Goal: Check status: Check status

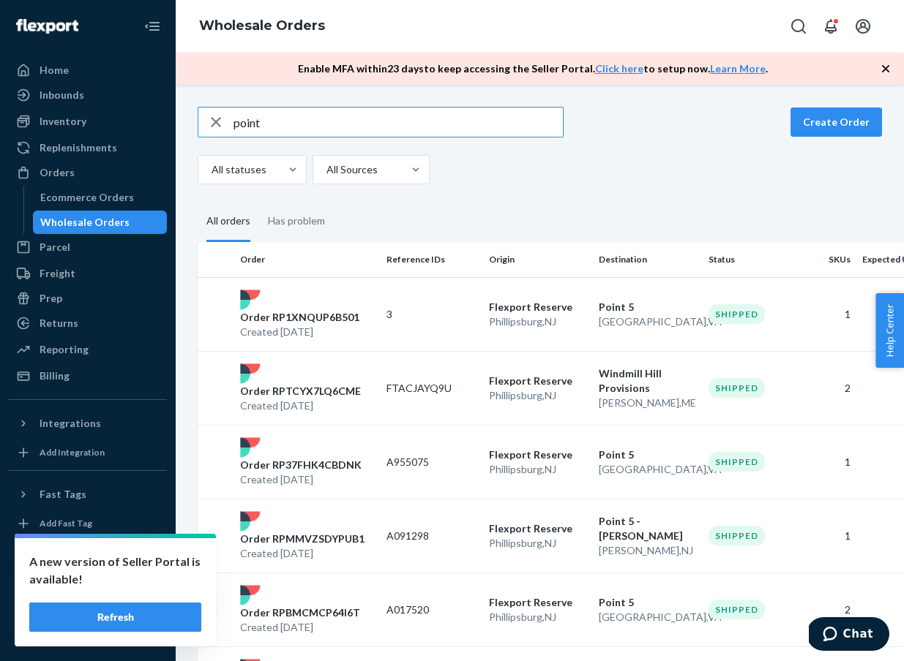
click at [435, 117] on input "point" at bounding box center [397, 122] width 329 height 29
click at [431, 121] on input "point" at bounding box center [397, 122] width 329 height 29
click at [297, 320] on p "Order RP1XNQUP6B501" at bounding box center [299, 317] width 119 height 15
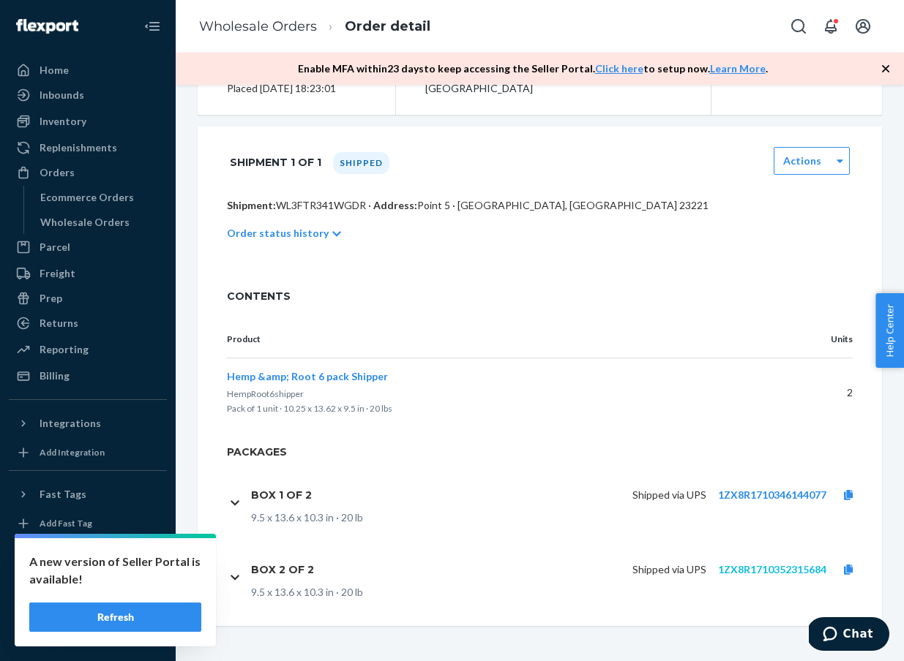
scroll to position [225, 0]
click at [770, 569] on link "1ZX8R1710352315684" at bounding box center [772, 569] width 108 height 12
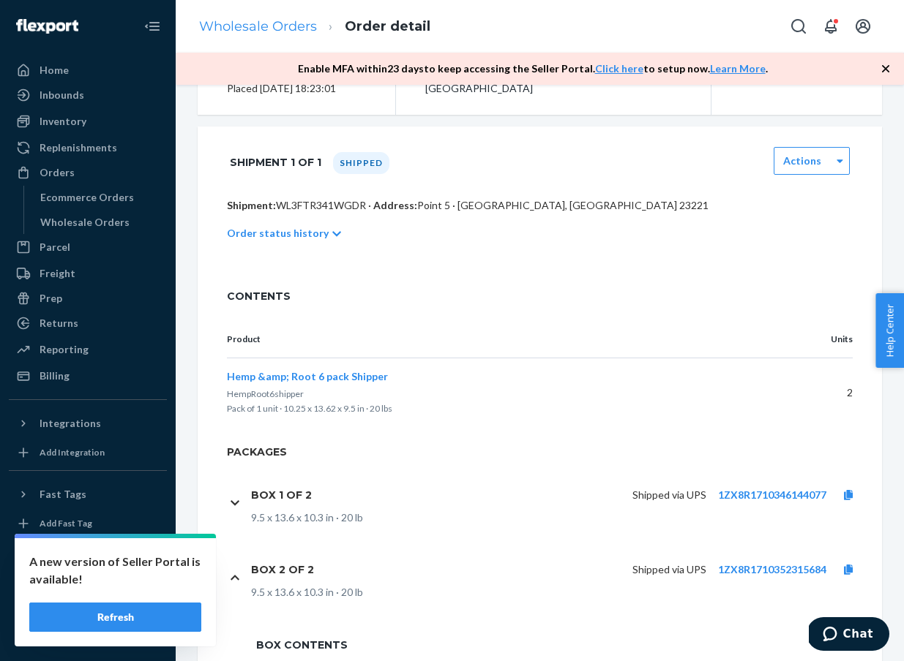
click at [266, 33] on link "Wholesale Orders" at bounding box center [258, 26] width 118 height 16
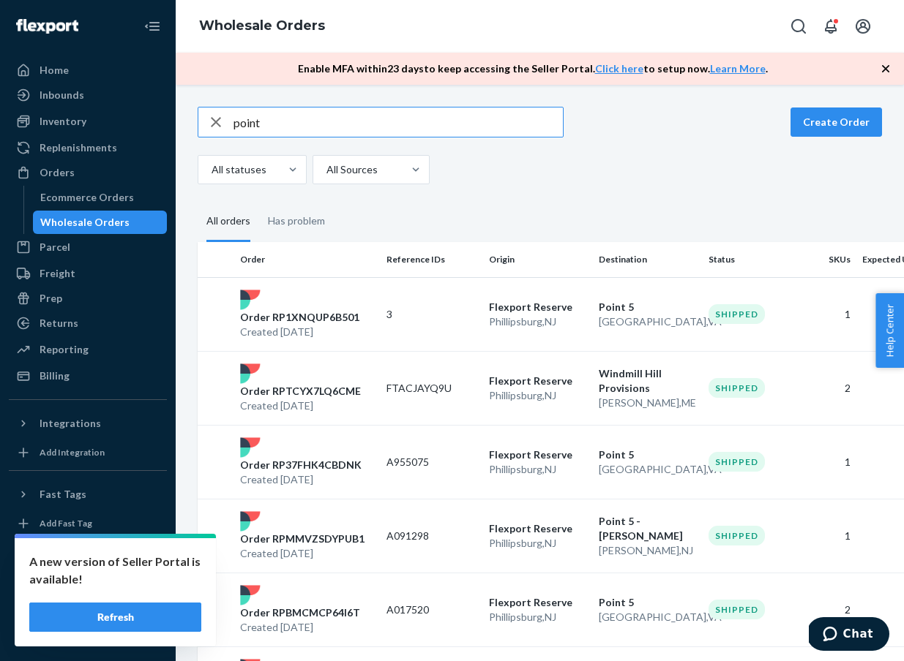
click at [323, 136] on input "point" at bounding box center [397, 122] width 329 height 29
click at [321, 130] on input "point" at bounding box center [397, 122] width 329 height 29
click at [320, 130] on input "point" at bounding box center [397, 122] width 329 height 29
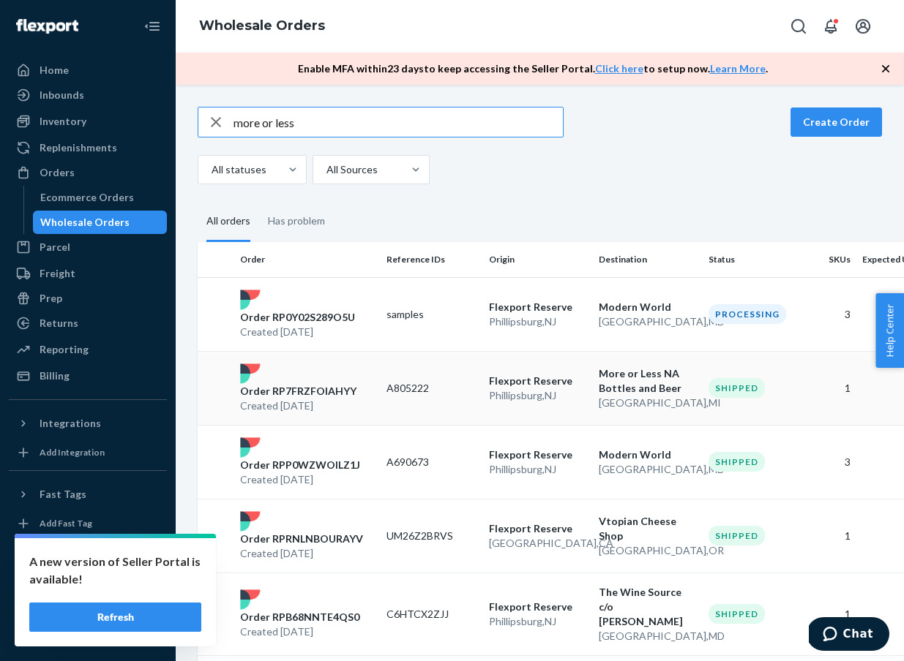
type input "more or less"
click at [289, 378] on div "Order RP7FRZFOIAHYY Created [DATE]" at bounding box center [307, 389] width 146 height 50
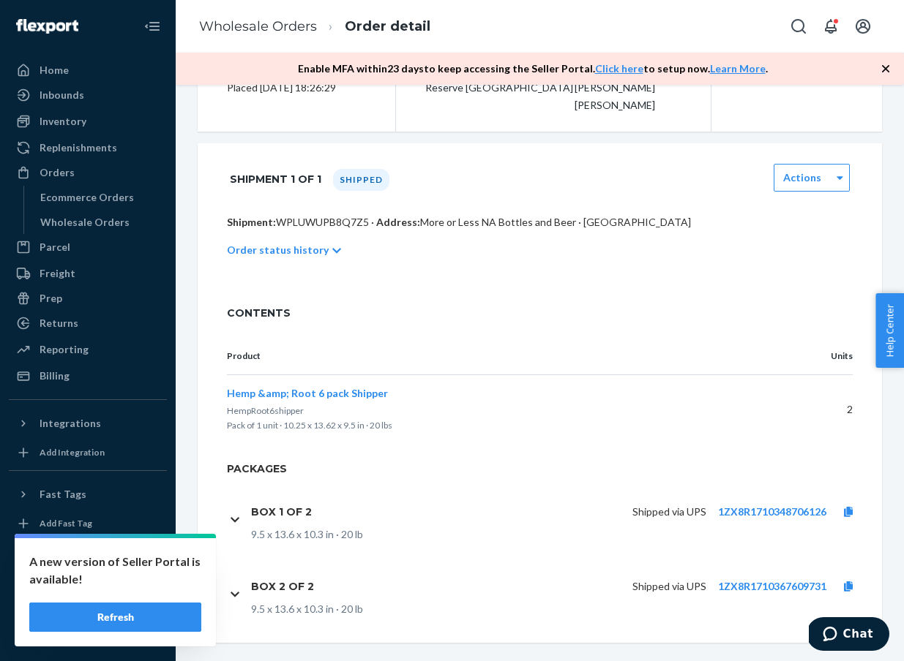
scroll to position [225, 0]
click at [741, 498] on div "Shipped via UPS 1ZX8R1710348706126" at bounding box center [596, 513] width 547 height 31
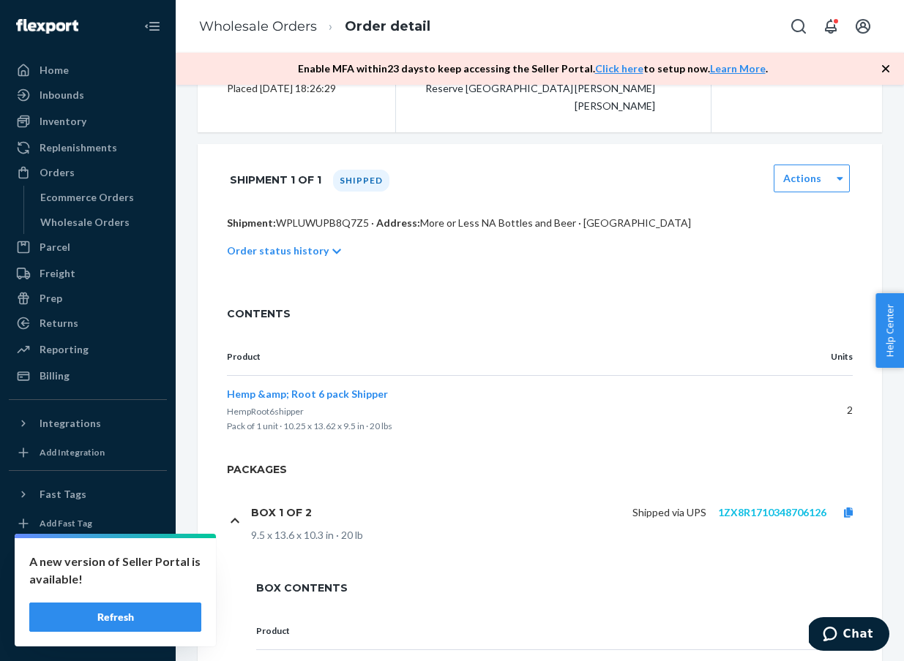
click at [790, 506] on link "1ZX8R1710348706126" at bounding box center [772, 512] width 108 height 12
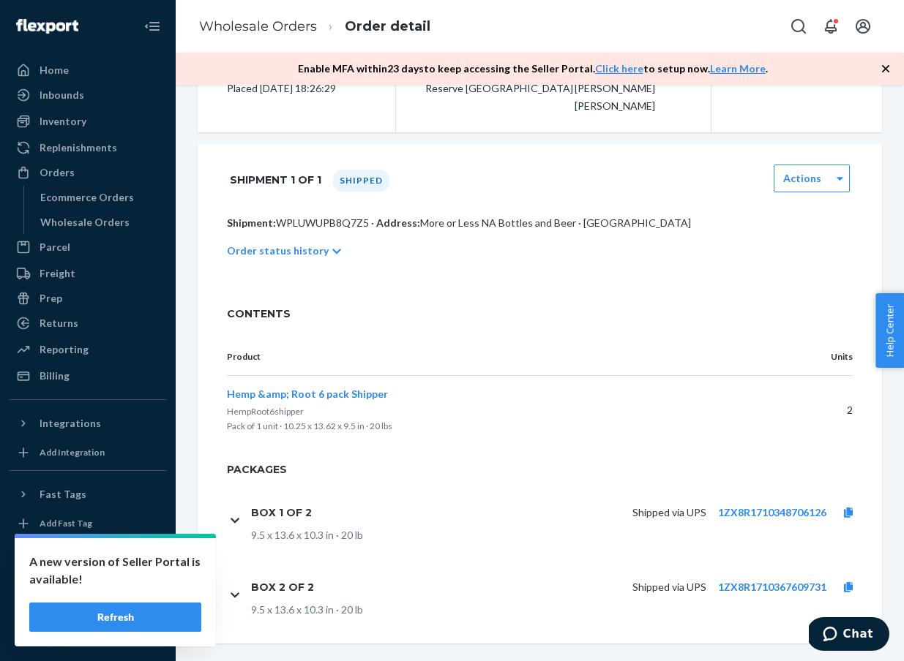
scroll to position [0, 0]
click at [252, 30] on link "Wholesale Orders" at bounding box center [258, 26] width 118 height 16
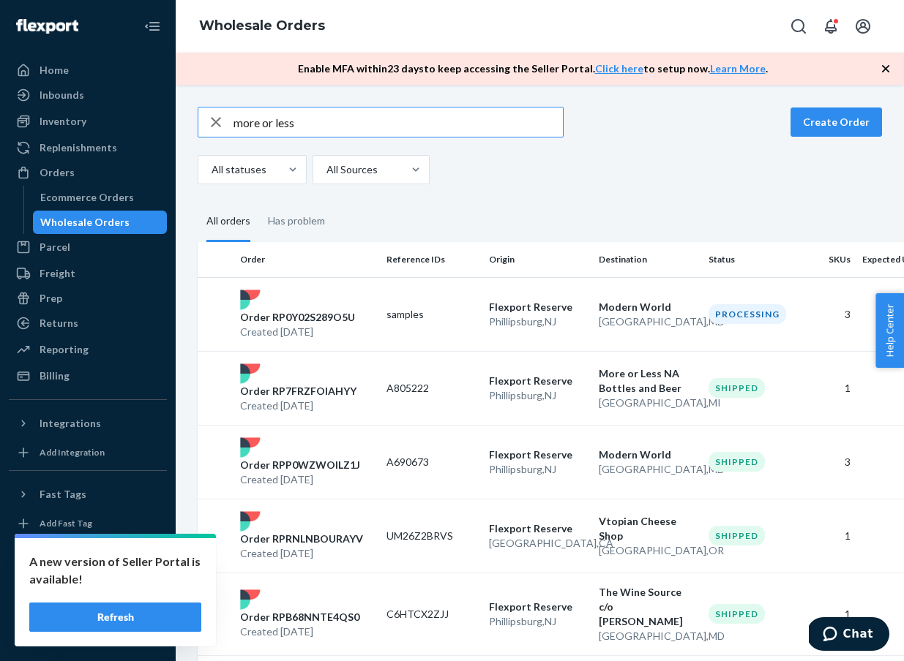
click at [448, 124] on input "more or less" at bounding box center [397, 122] width 329 height 29
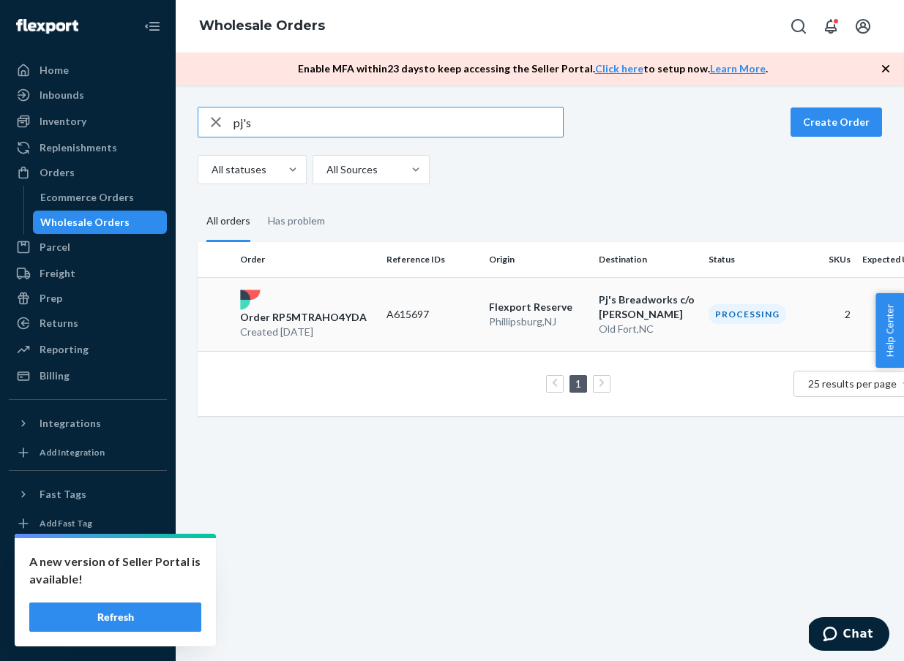
type input "pj's"
click at [303, 299] on div "Order RP5MTRAHO4YDA Created [DATE]" at bounding box center [307, 315] width 146 height 50
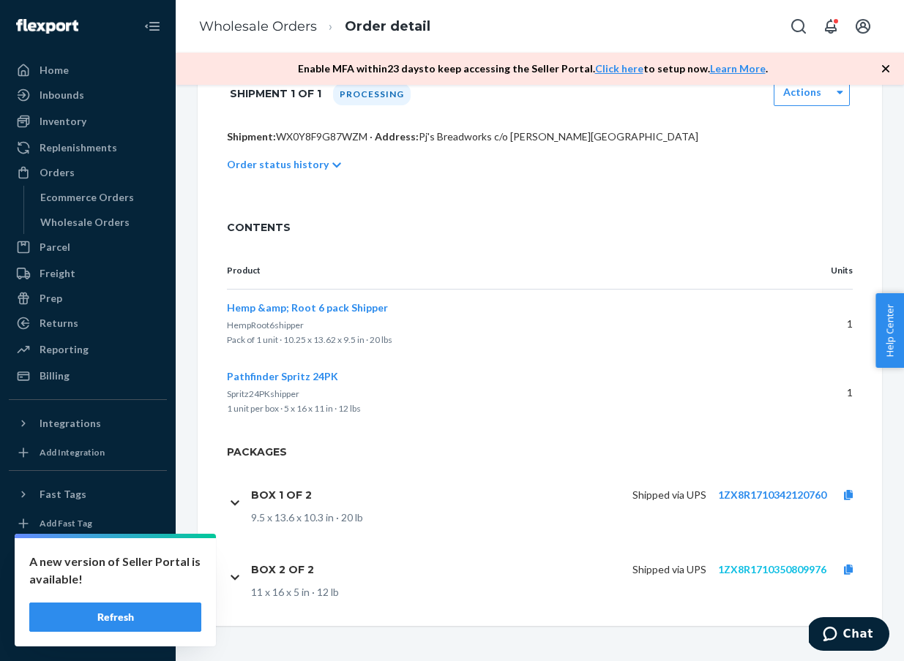
scroll to position [293, 0]
click at [770, 570] on link "1ZX8R1710350809976" at bounding box center [772, 569] width 108 height 12
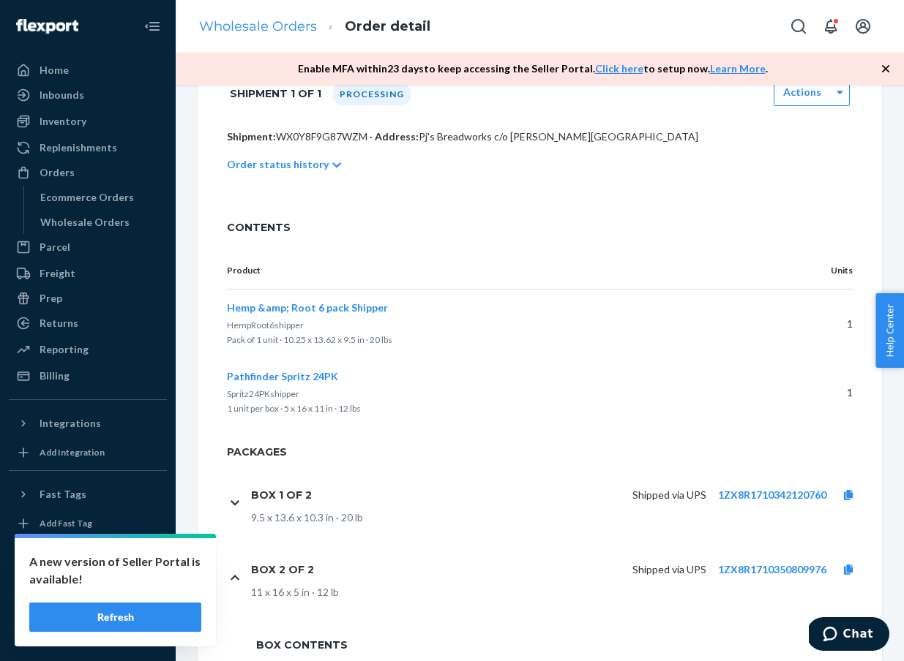
click at [276, 24] on link "Wholesale Orders" at bounding box center [258, 26] width 118 height 16
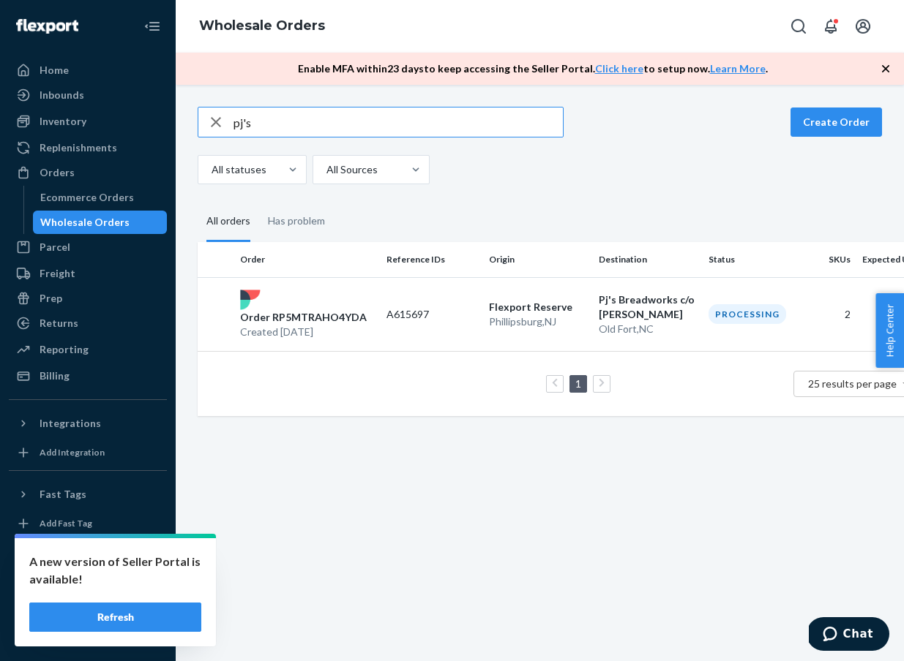
click at [288, 126] on input "pj's" at bounding box center [397, 122] width 329 height 29
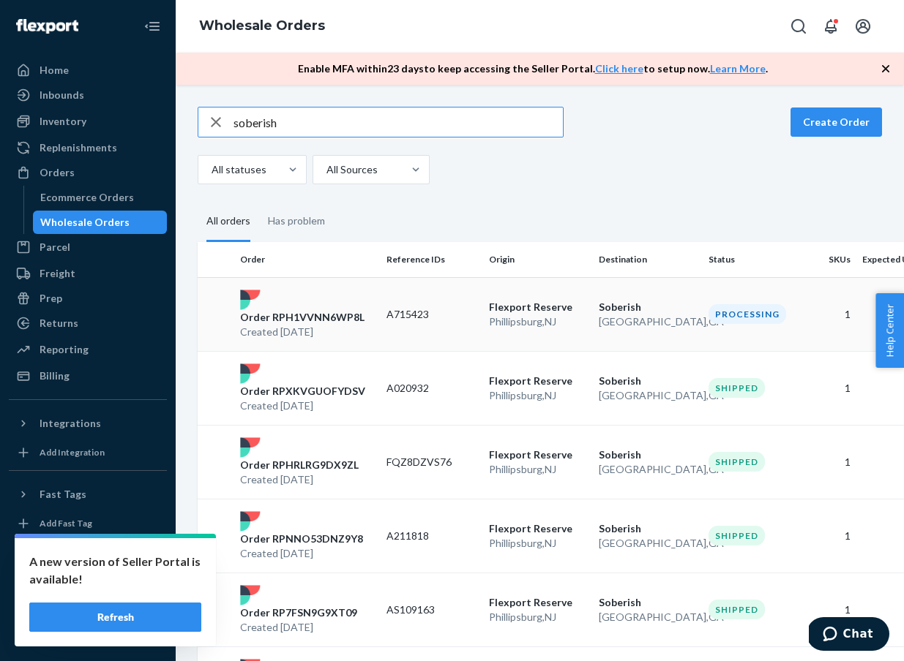
type input "soberish"
click at [292, 314] on p "Order RPH1VVNN6WP8L" at bounding box center [302, 317] width 124 height 15
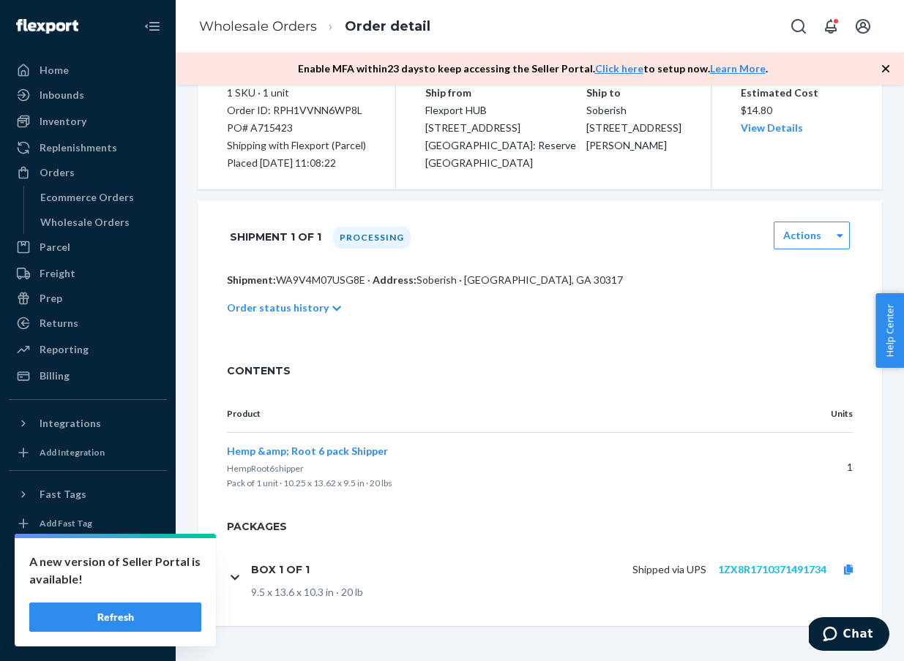
scroll to position [150, 0]
click at [794, 575] on link "1ZX8R1710371491734" at bounding box center [772, 569] width 108 height 12
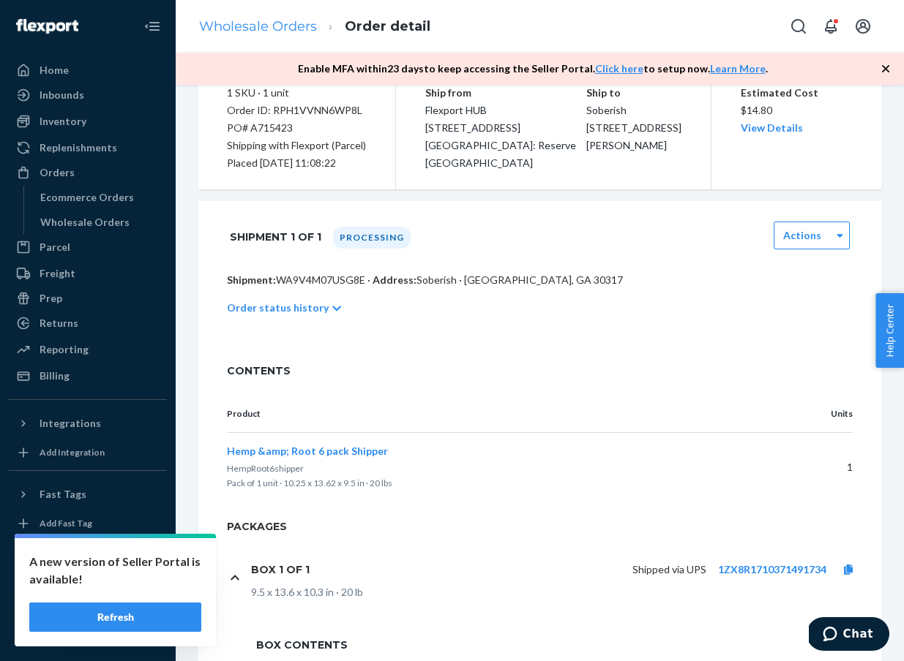
click at [285, 31] on link "Wholesale Orders" at bounding box center [258, 26] width 118 height 16
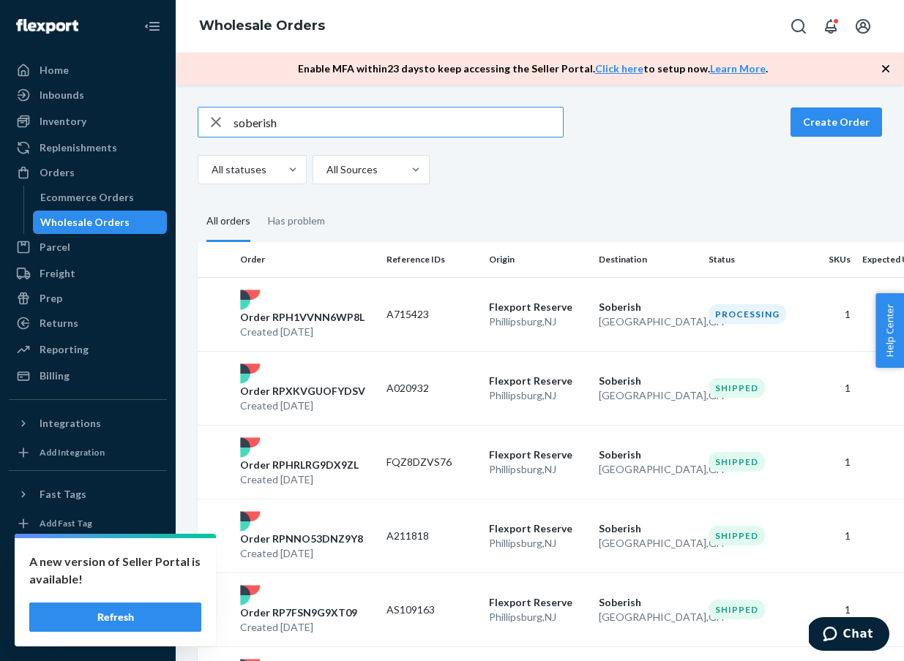
click at [260, 120] on input "soberish" at bounding box center [397, 122] width 329 height 29
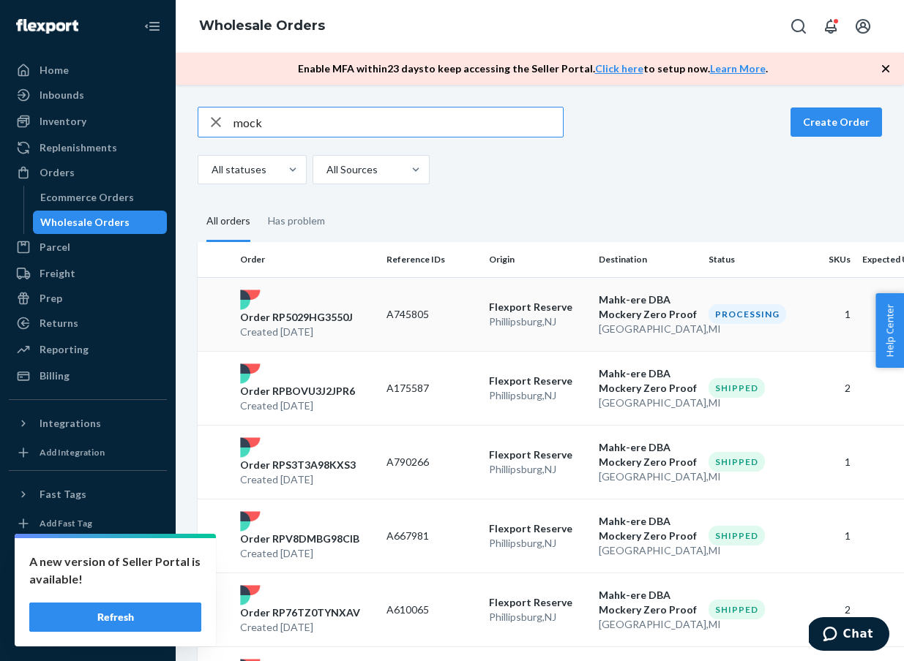
type input "mock"
click at [358, 322] on div "Order RP5029HG3550J Created [DATE]" at bounding box center [307, 315] width 146 height 50
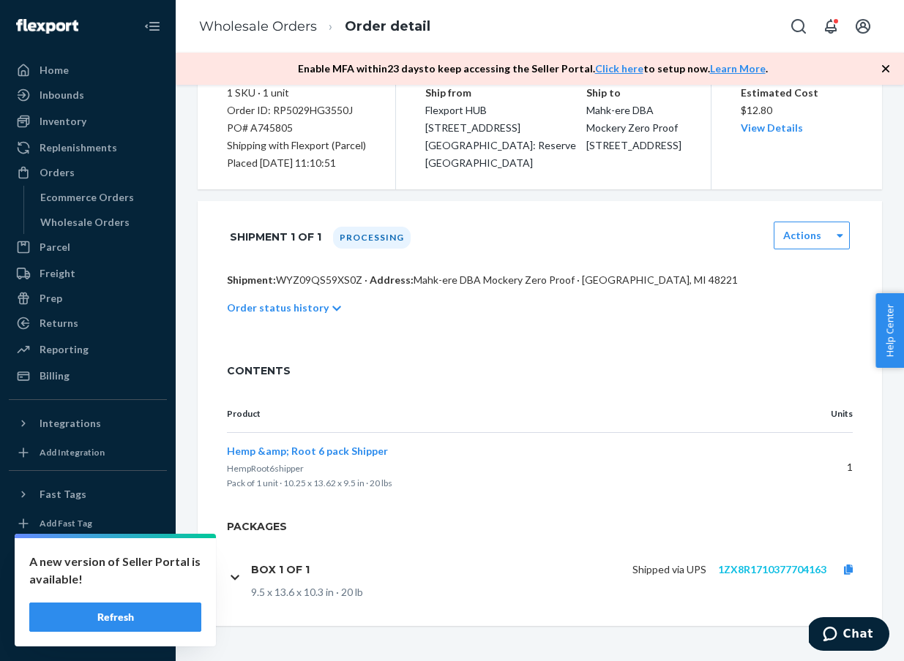
scroll to position [168, 0]
click at [739, 571] on link "1ZX8R1710377704163" at bounding box center [772, 569] width 108 height 12
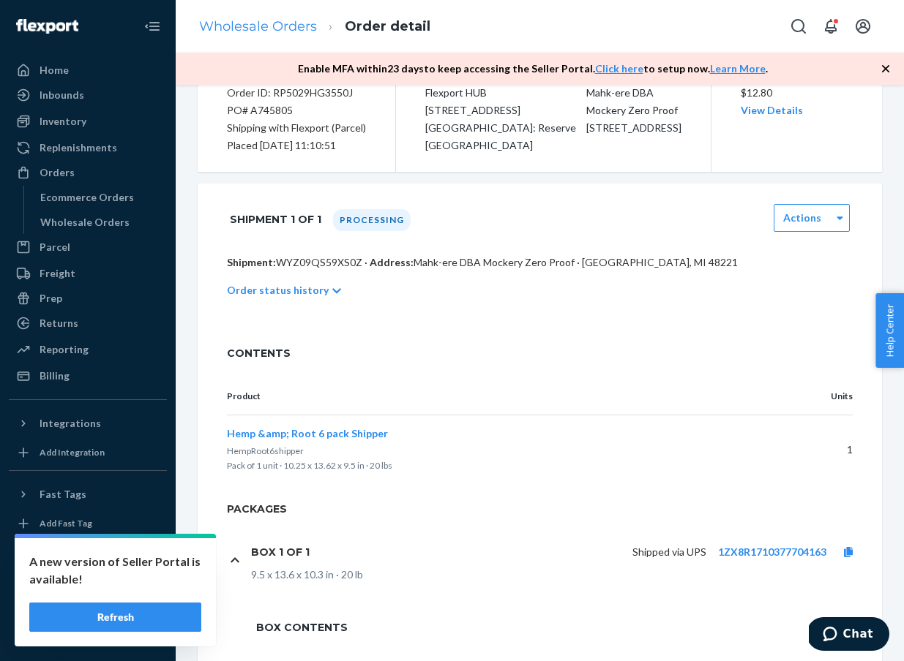
click at [281, 31] on link "Wholesale Orders" at bounding box center [258, 26] width 118 height 16
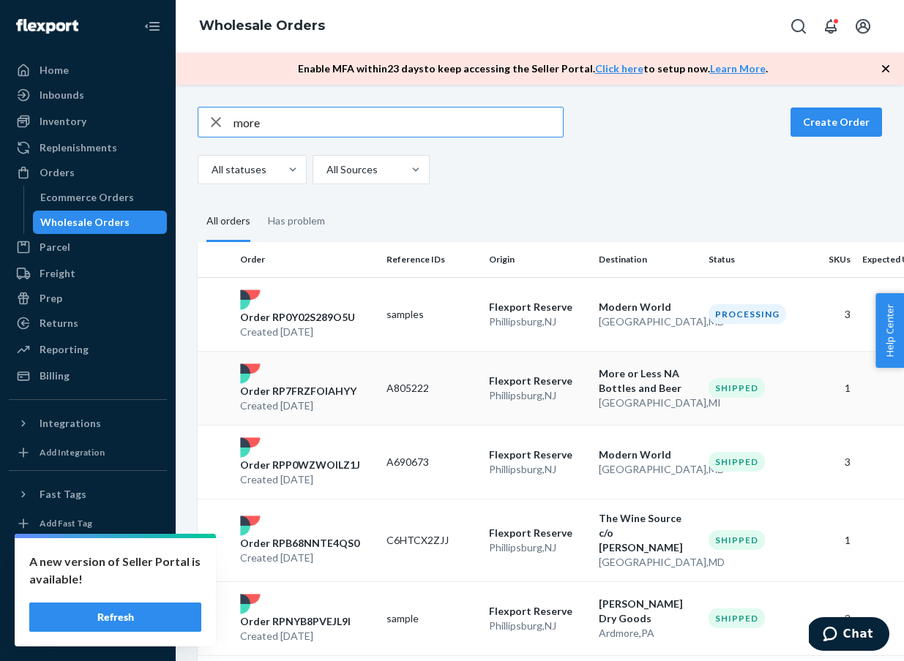
type input "more"
click at [312, 391] on p "Order RP7FRZFOIAHYY" at bounding box center [298, 391] width 116 height 15
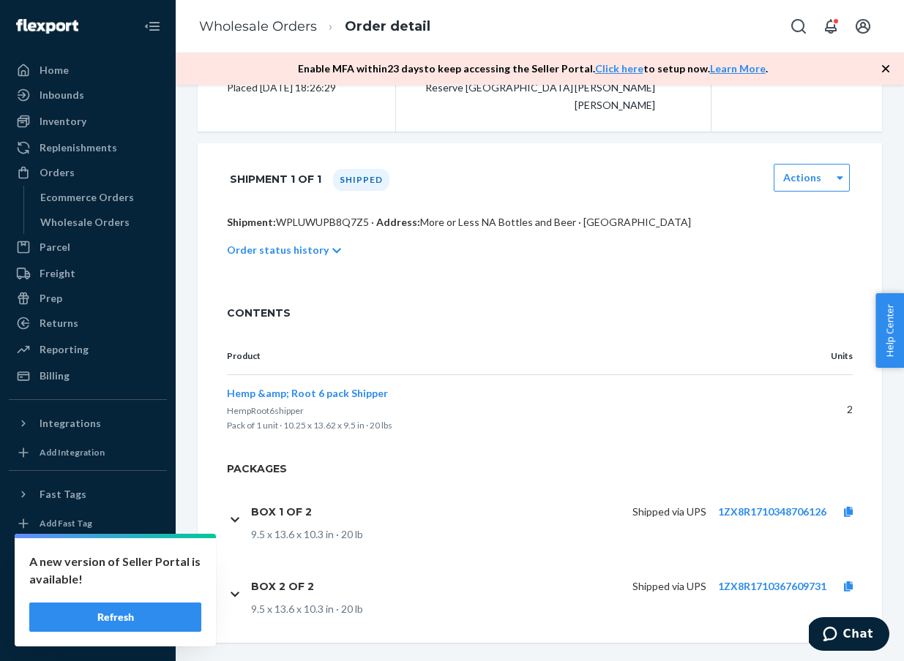
scroll to position [225, 0]
click at [749, 581] on link "1ZX8R1710367609731" at bounding box center [772, 587] width 108 height 12
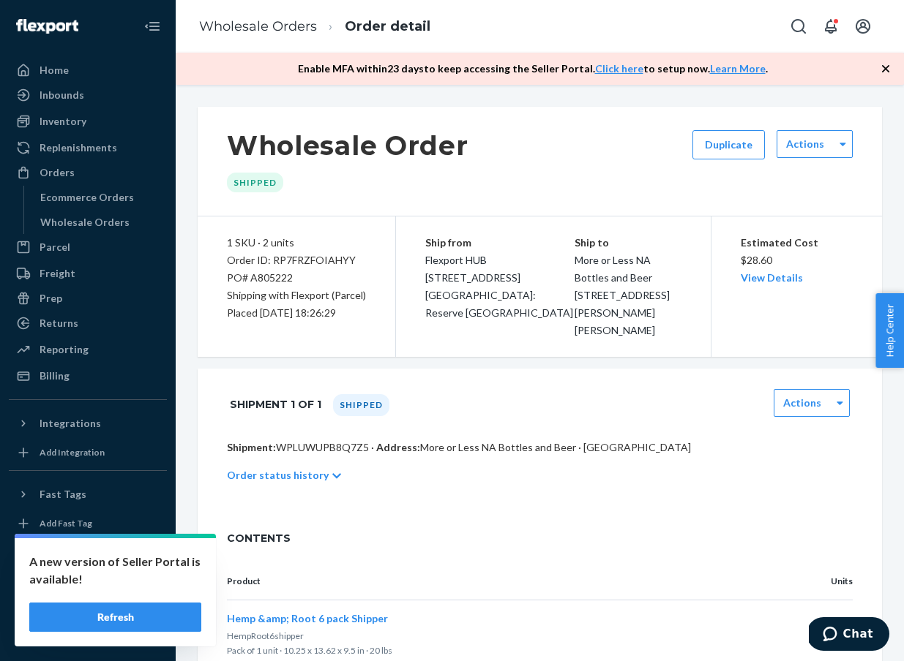
scroll to position [0, 0]
click at [259, 27] on link "Wholesale Orders" at bounding box center [258, 26] width 118 height 16
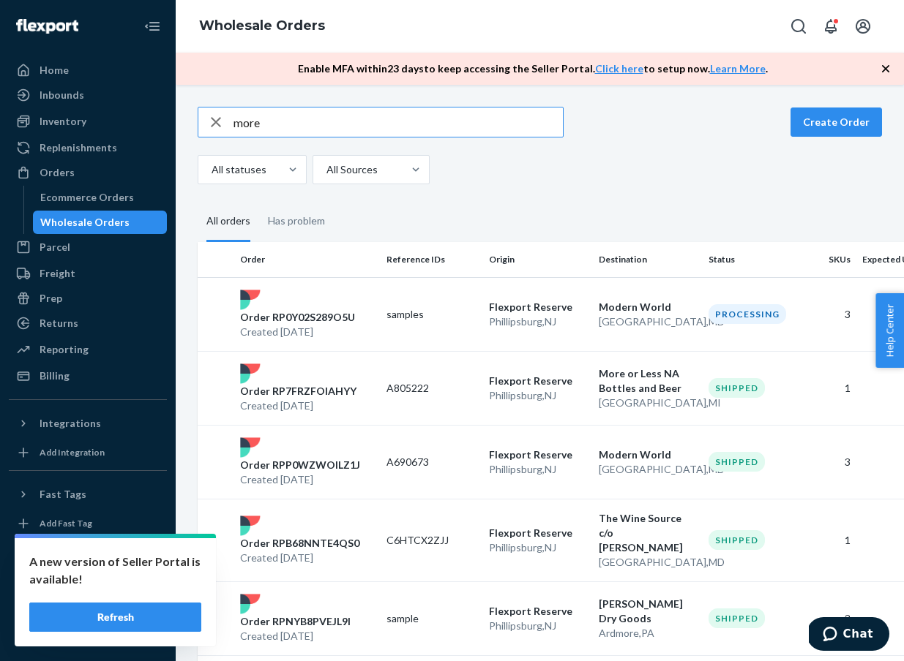
click at [274, 124] on input "more" at bounding box center [397, 122] width 329 height 29
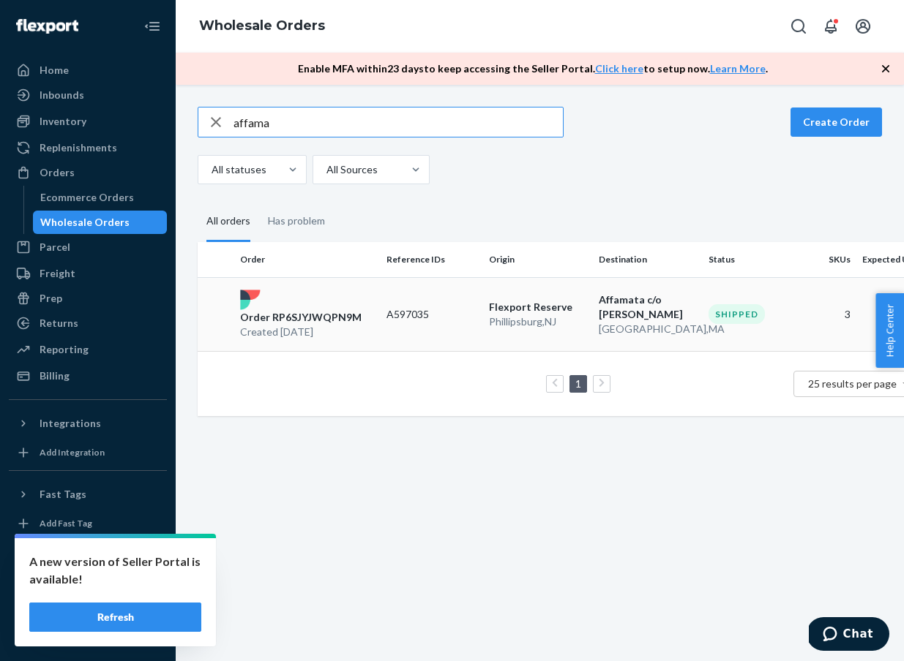
type input "affama"
click at [331, 302] on div "Order RP6SJYJWQPN9M Created [DATE]" at bounding box center [307, 315] width 146 height 50
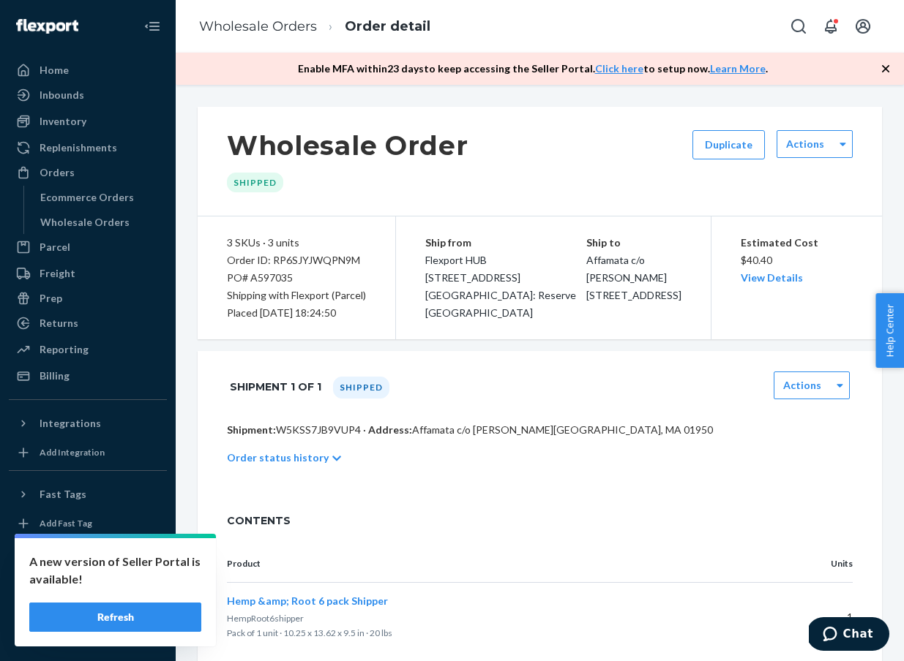
scroll to position [403, 0]
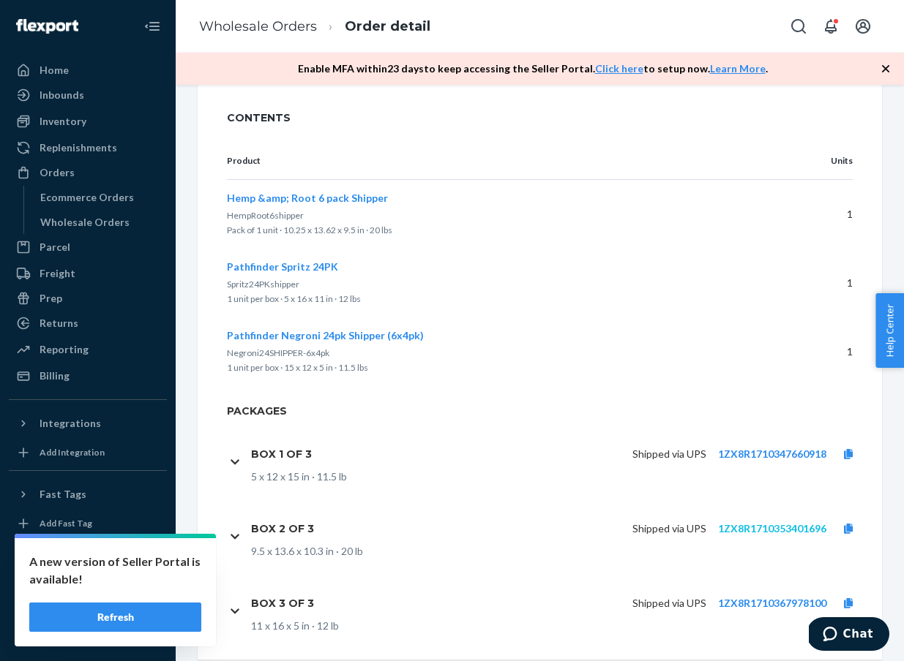
click at [758, 525] on link "1ZX8R1710353401696" at bounding box center [772, 528] width 108 height 12
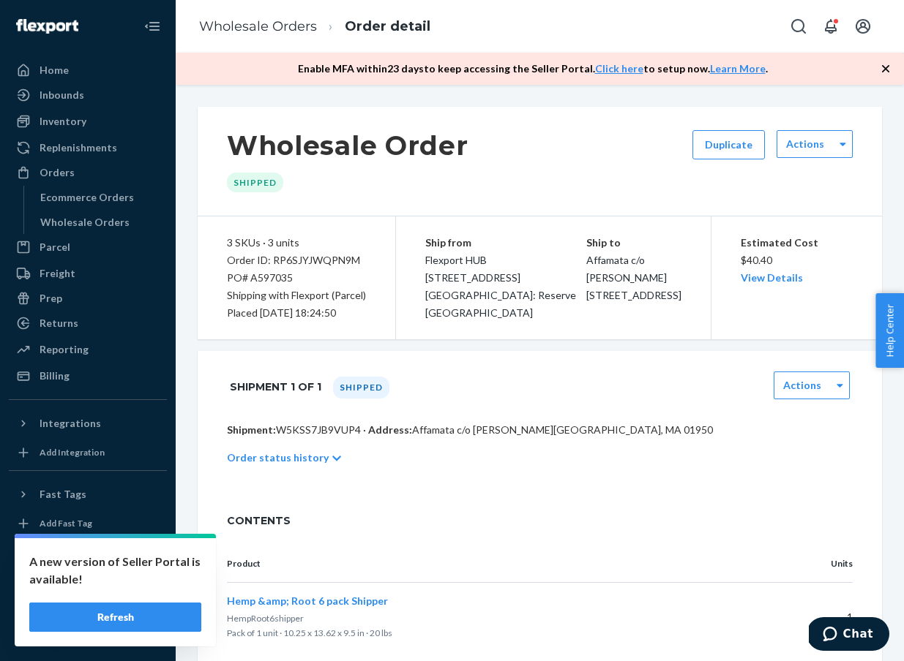
scroll to position [383, 0]
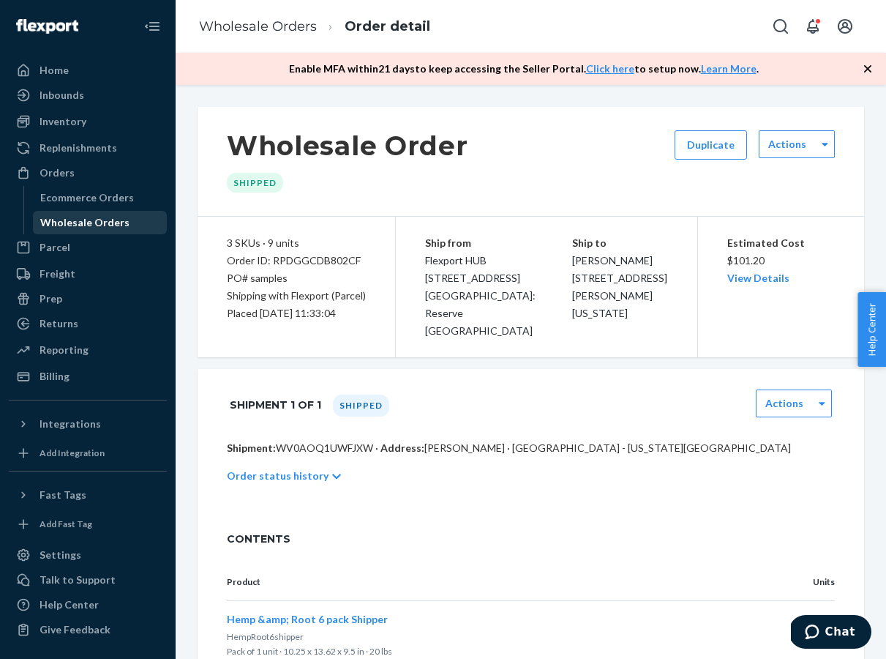
scroll to position [407, 0]
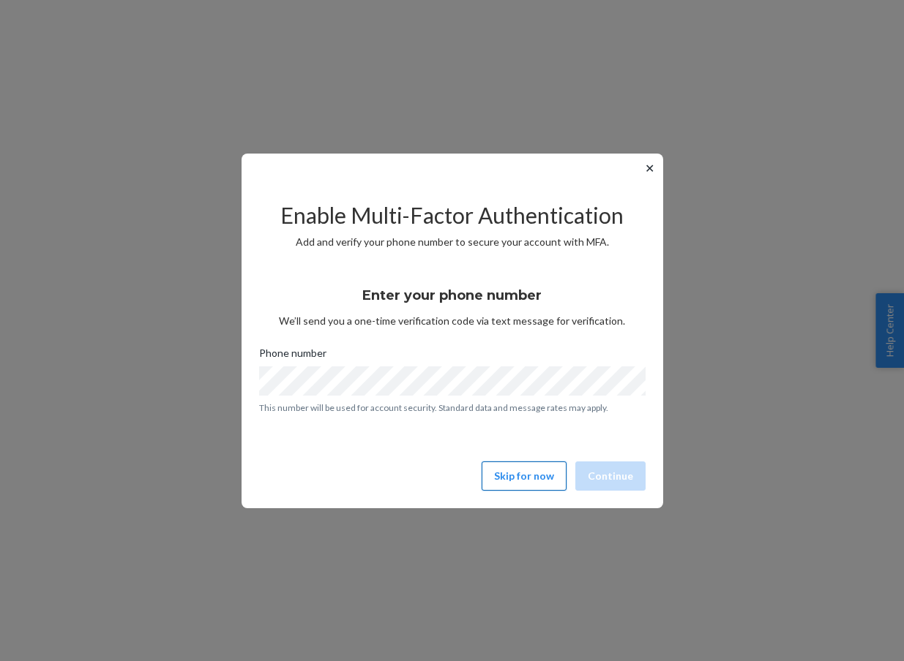
click at [555, 478] on button "Skip for now" at bounding box center [523, 476] width 85 height 29
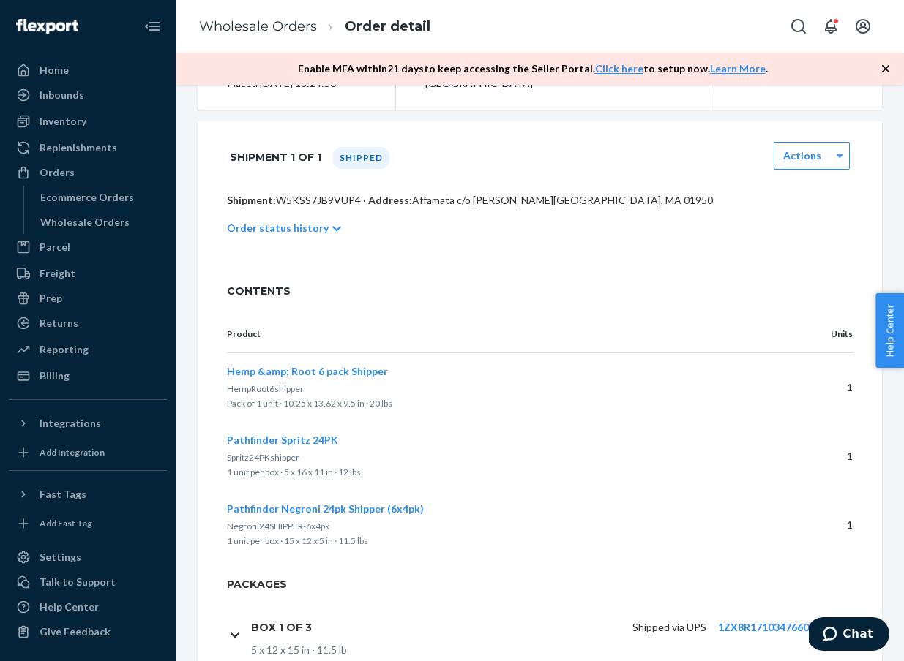
scroll to position [379, 0]
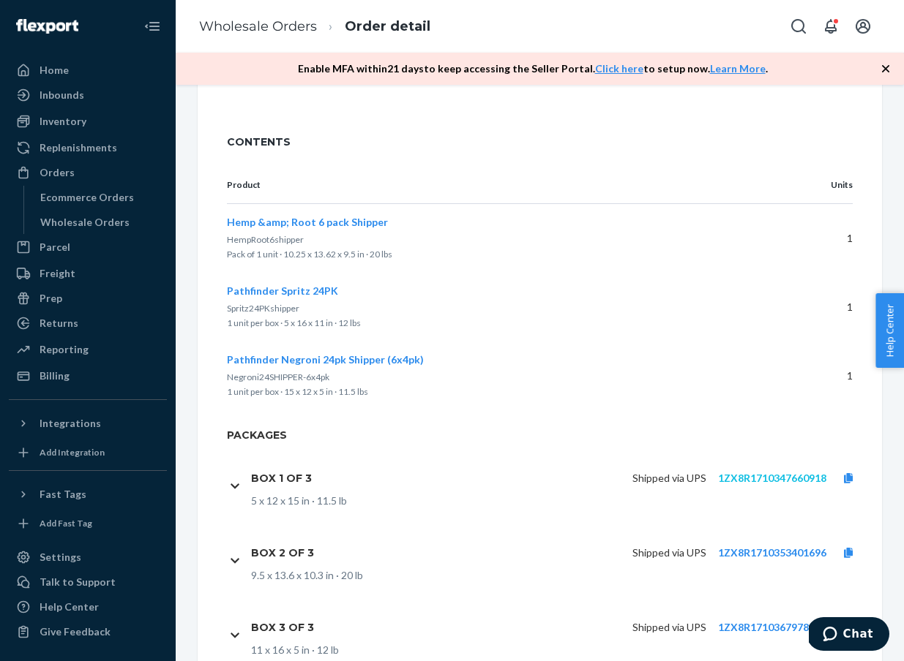
click at [785, 479] on link "1ZX8R1710347660918" at bounding box center [772, 478] width 108 height 12
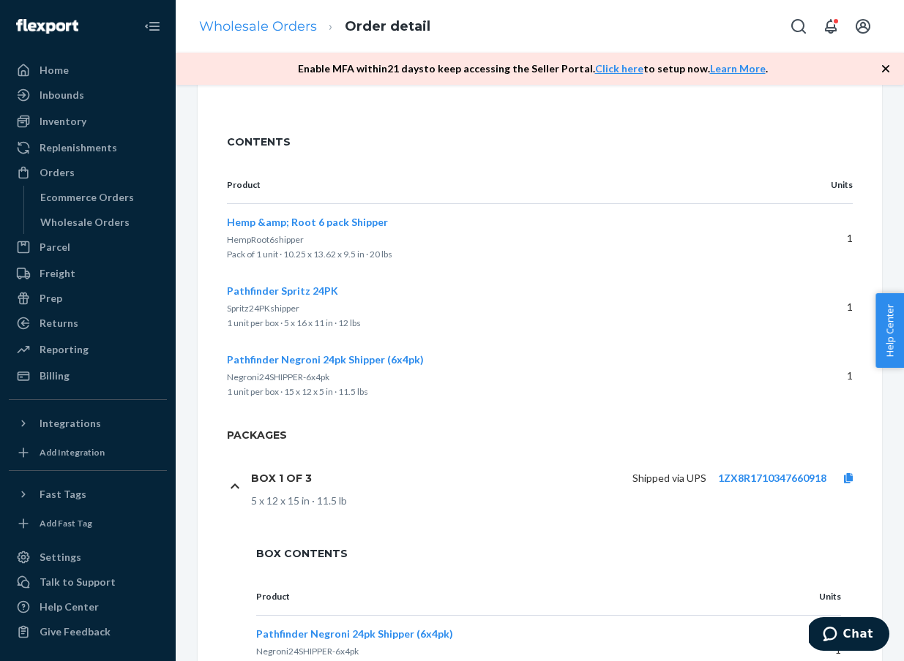
click at [250, 30] on link "Wholesale Orders" at bounding box center [258, 26] width 118 height 16
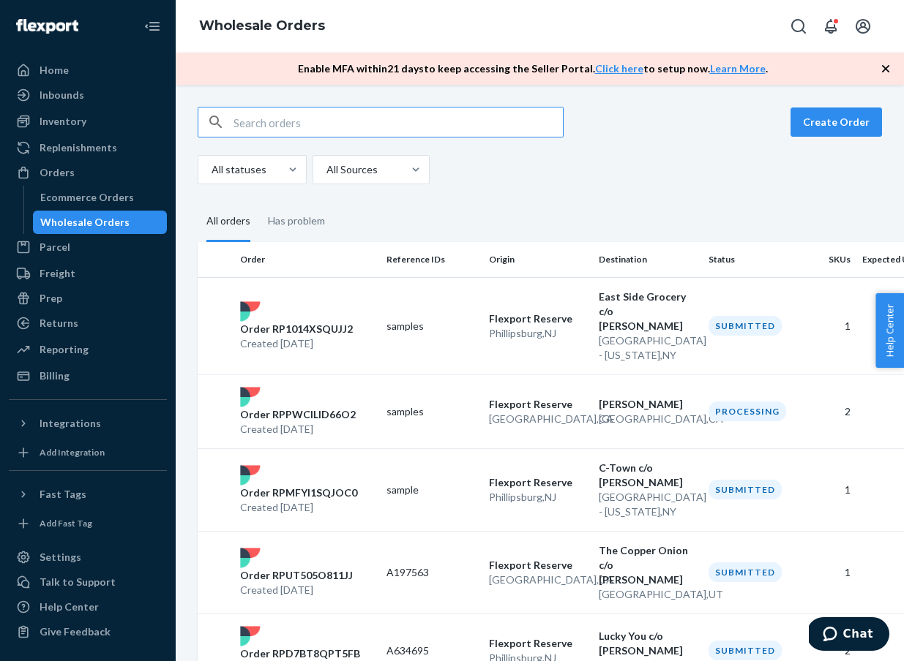
click at [301, 119] on input "text" at bounding box center [397, 122] width 329 height 29
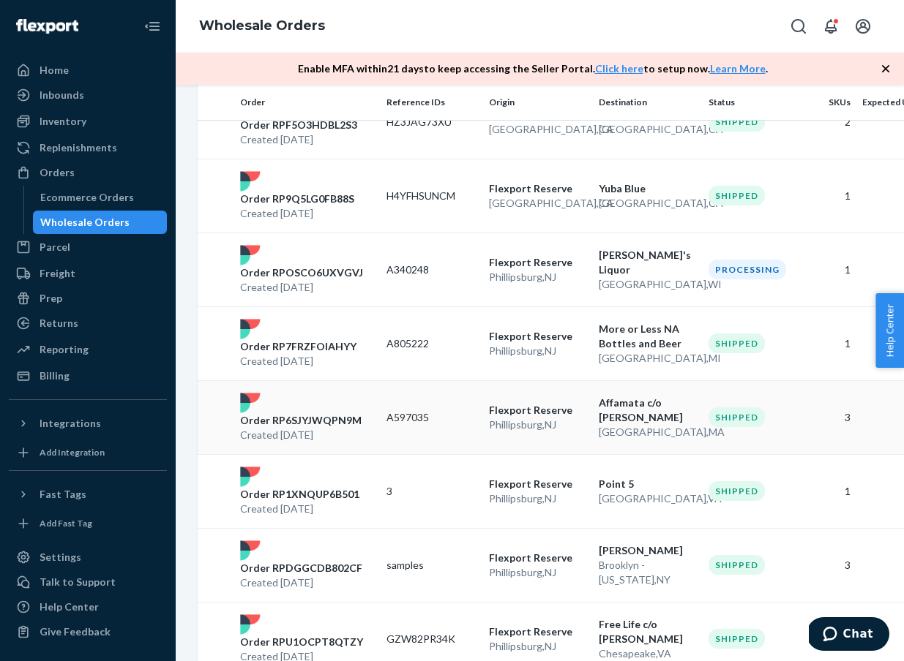
scroll to position [574, 0]
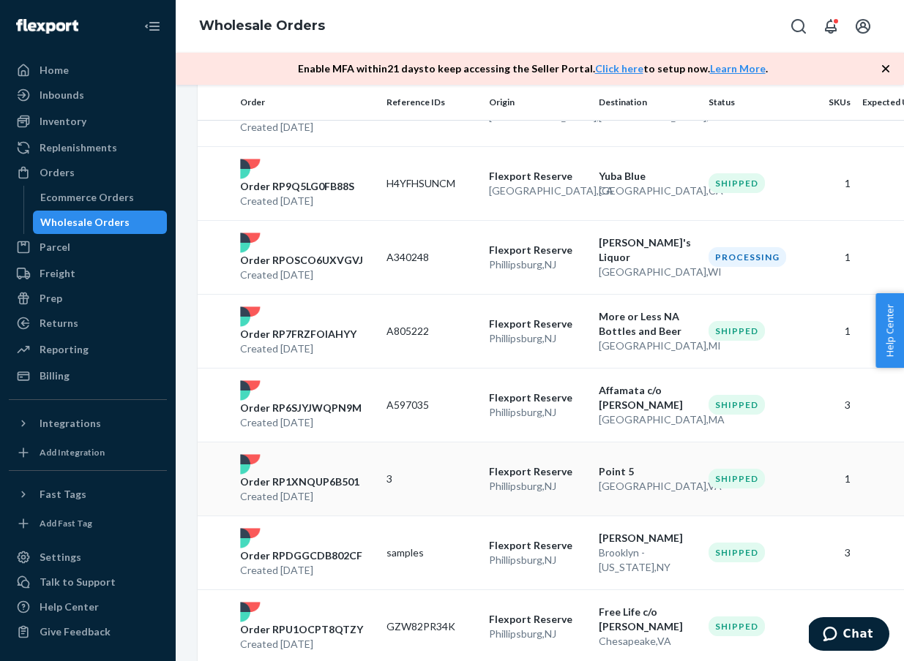
type input "point 5"
click at [332, 480] on p "Order RP1XNQUP6B501" at bounding box center [299, 482] width 119 height 15
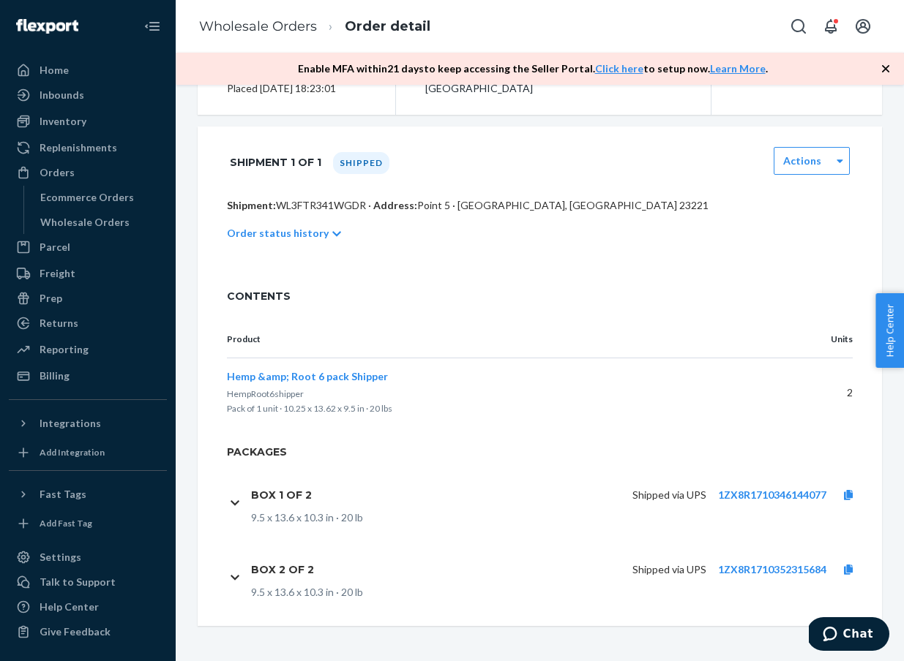
scroll to position [225, 0]
click at [761, 493] on link "1ZX8R1710346144077" at bounding box center [772, 495] width 108 height 12
